Goal: Check status: Check status

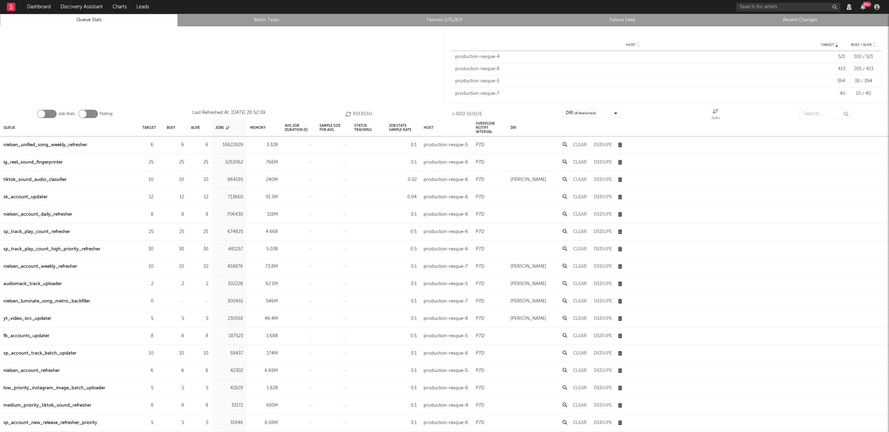
click at [445, 21] on link "Failures (175,267)" at bounding box center [444, 20] width 170 height 8
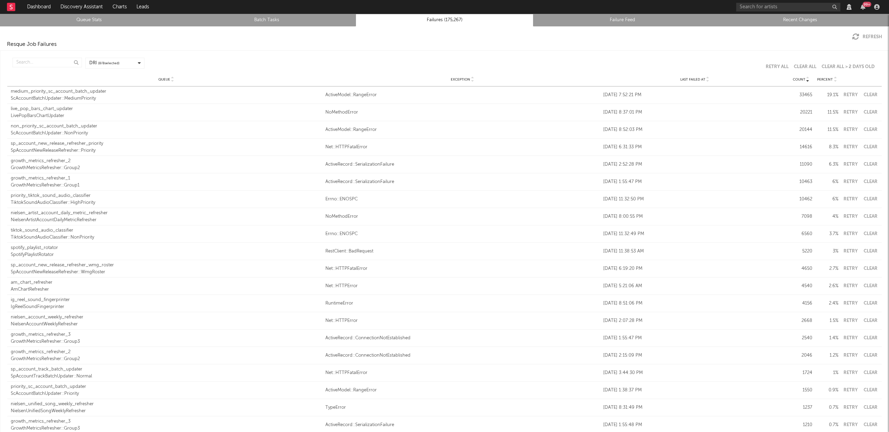
click at [784, 20] on link "Recent Changes" at bounding box center [800, 20] width 170 height 8
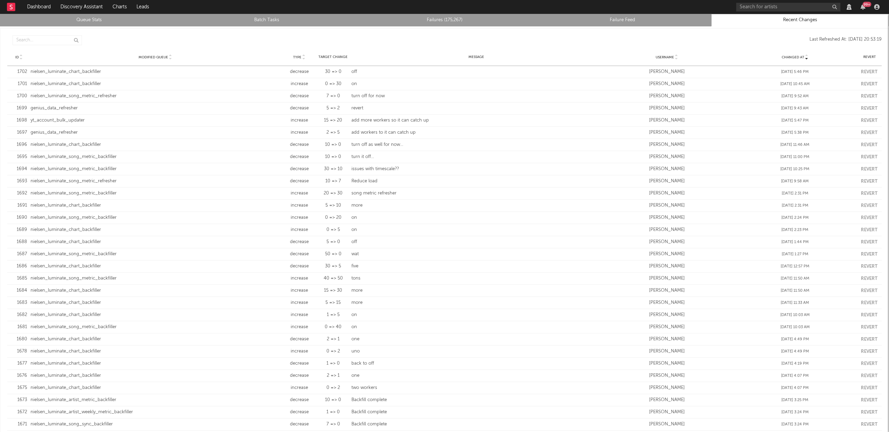
click at [100, 18] on link "Queue Stats" at bounding box center [89, 20] width 170 height 8
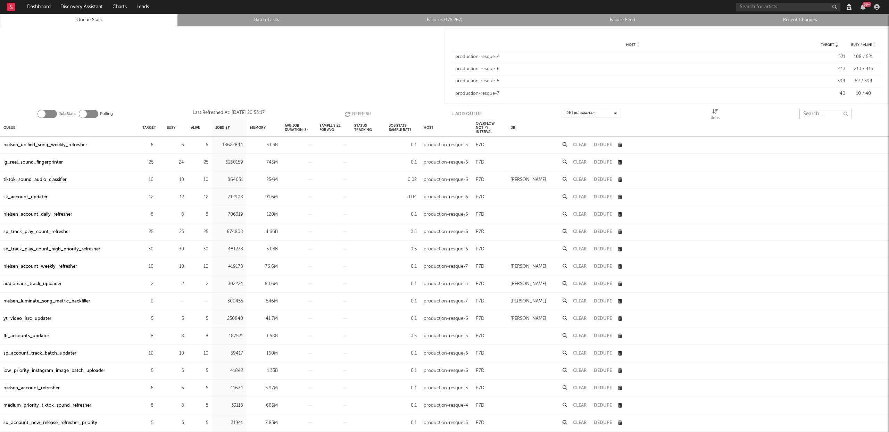
click at [822, 111] on input "text" at bounding box center [825, 114] width 52 height 10
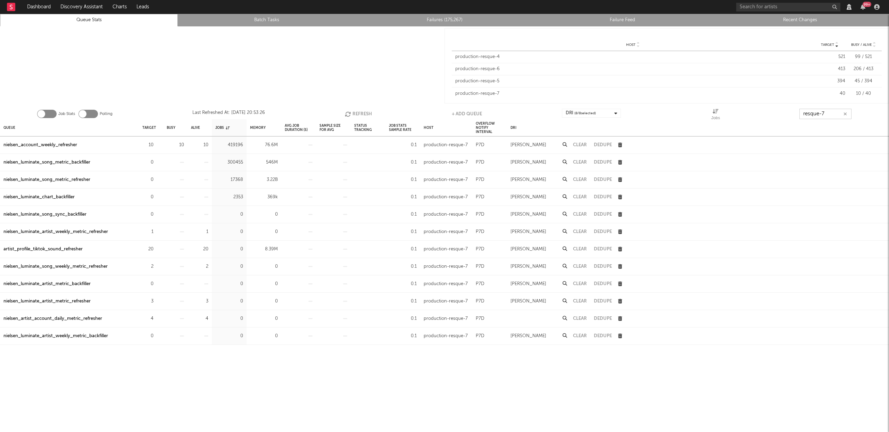
type input "resque-7"
click at [807, 21] on link "Recent Changes" at bounding box center [800, 20] width 170 height 8
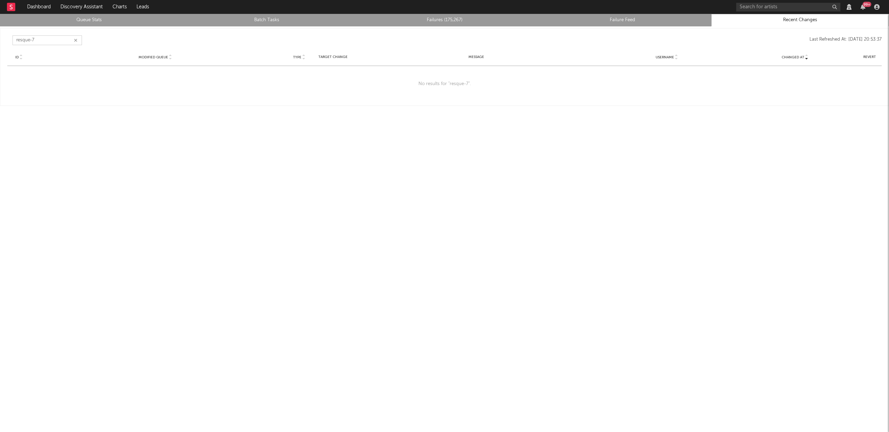
click at [78, 40] on input "resque-7" at bounding box center [47, 40] width 69 height 10
click at [74, 40] on icon "button" at bounding box center [75, 40] width 3 height 5
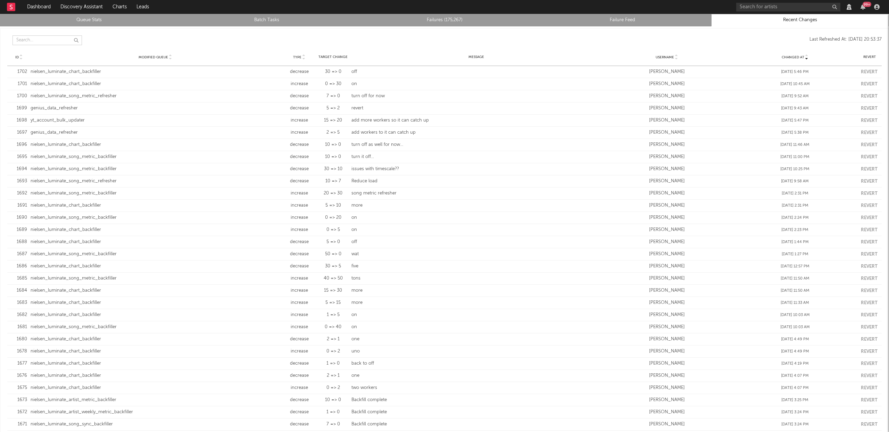
click at [50, 43] on input "text" at bounding box center [47, 40] width 69 height 10
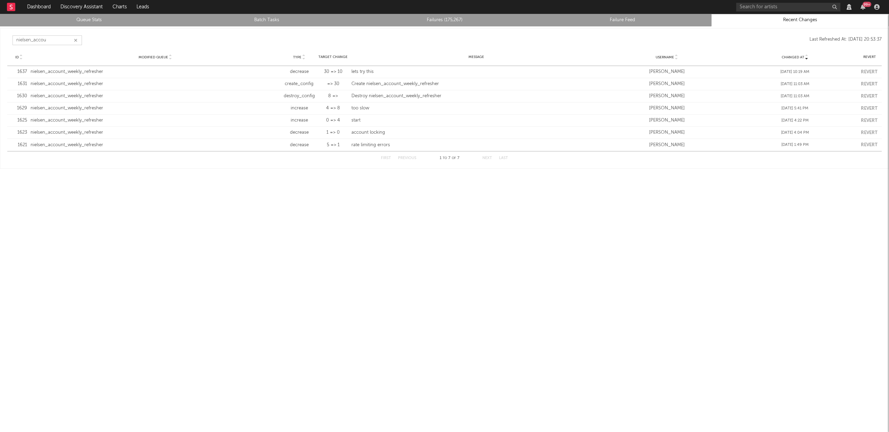
type input "nielsen_accoun"
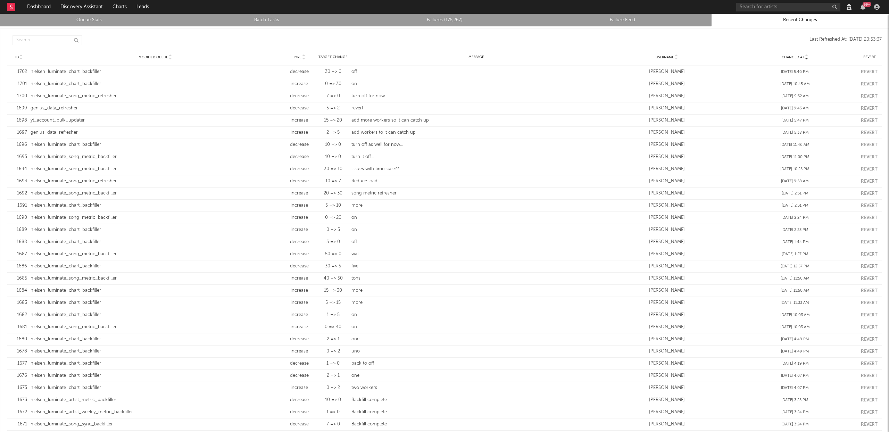
click at [97, 22] on link "Queue Stats" at bounding box center [89, 20] width 170 height 8
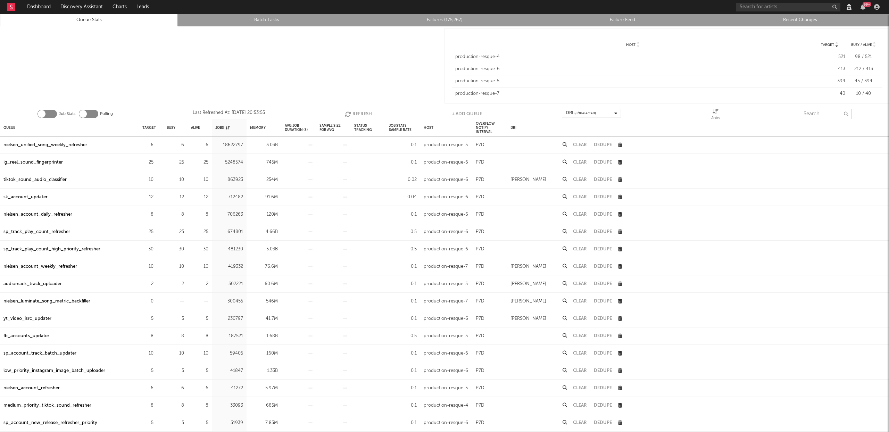
click at [822, 114] on input "text" at bounding box center [826, 114] width 52 height 10
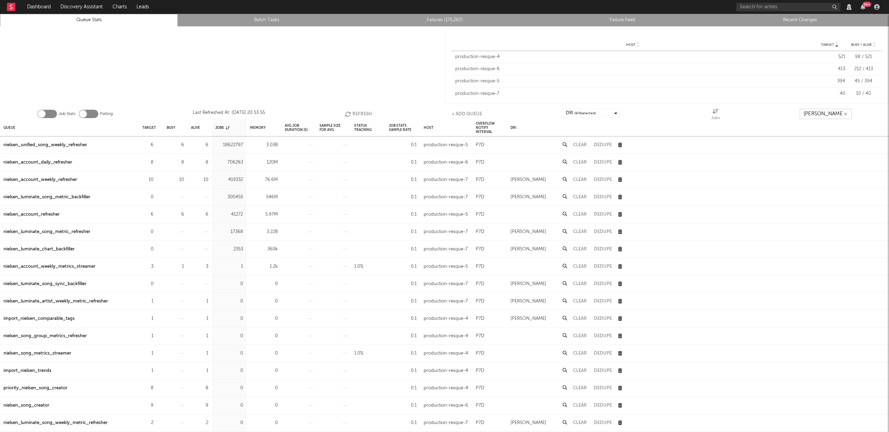
type input "nielsen_"
click at [827, 114] on input "nielsen_" at bounding box center [826, 114] width 52 height 10
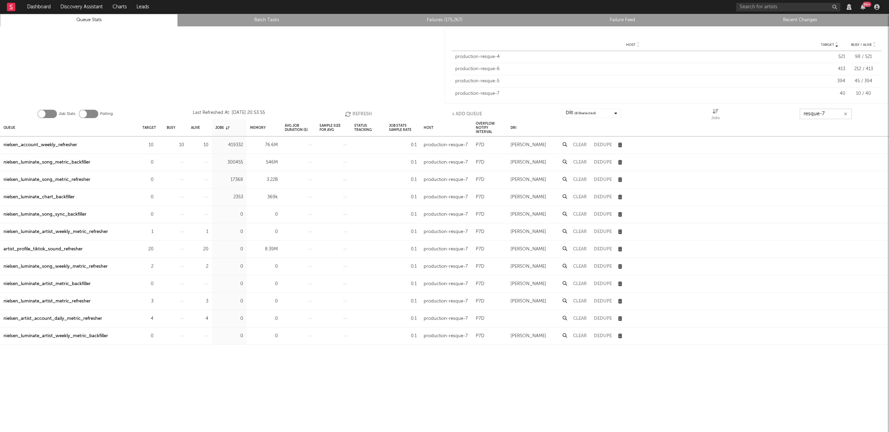
type input "resque-7"
click at [56, 145] on div "nielsen_account_weekly_refresher" at bounding box center [40, 145] width 74 height 8
